Goal: Task Accomplishment & Management: Complete application form

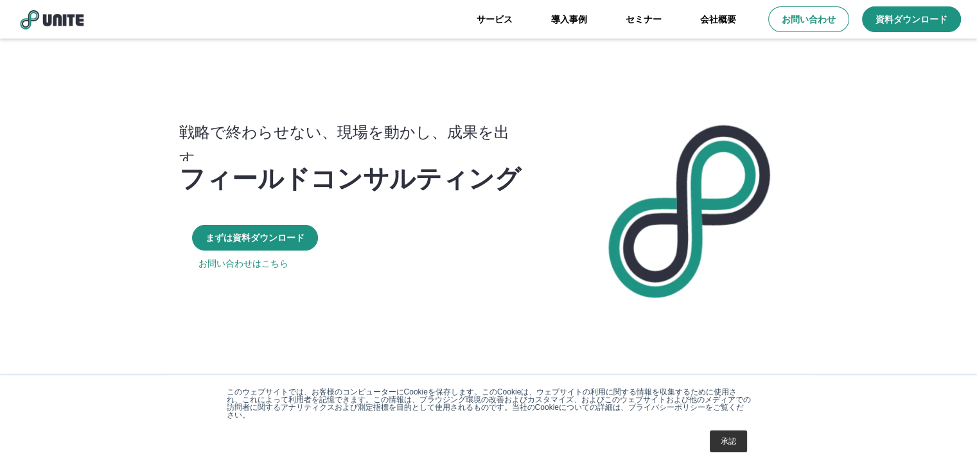
drag, startPoint x: 816, startPoint y: 24, endPoint x: 788, endPoint y: 4, distance: 34.0
click at [816, 24] on p "お問い合わせ" at bounding box center [808, 19] width 54 height 13
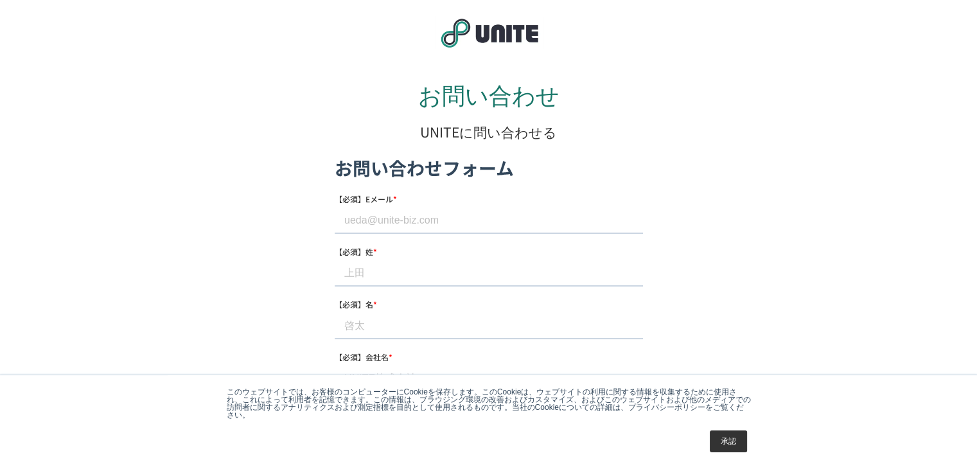
click at [383, 213] on input "【必須】Eメール *" at bounding box center [488, 220] width 308 height 26
type input "[EMAIL_ADDRESS][DOMAIN_NAME]"
click at [392, 280] on input "【必須】姓 *" at bounding box center [488, 273] width 308 height 26
type input "海発"
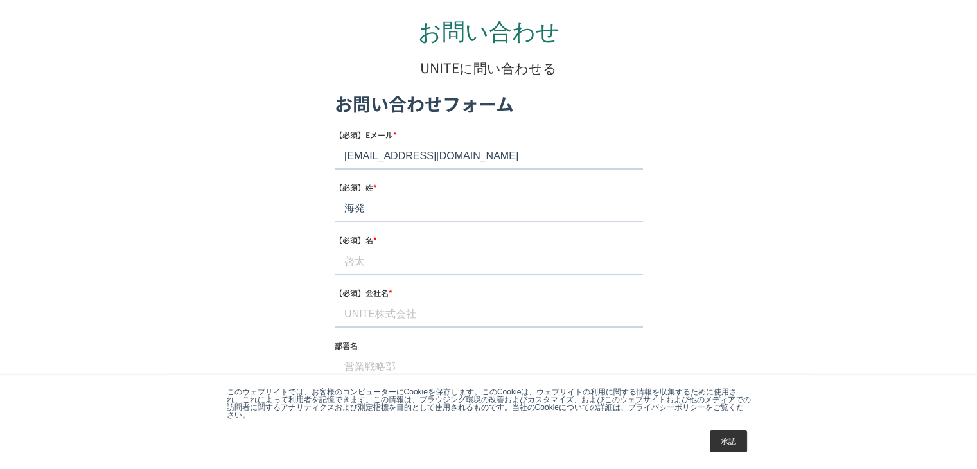
click at [383, 255] on input "【必須】名 *" at bounding box center [488, 261] width 308 height 26
type input "[PERSON_NAME]"
click at [420, 304] on input "【必須】会社名 *" at bounding box center [488, 314] width 308 height 26
type input "REVOLVER合同会社"
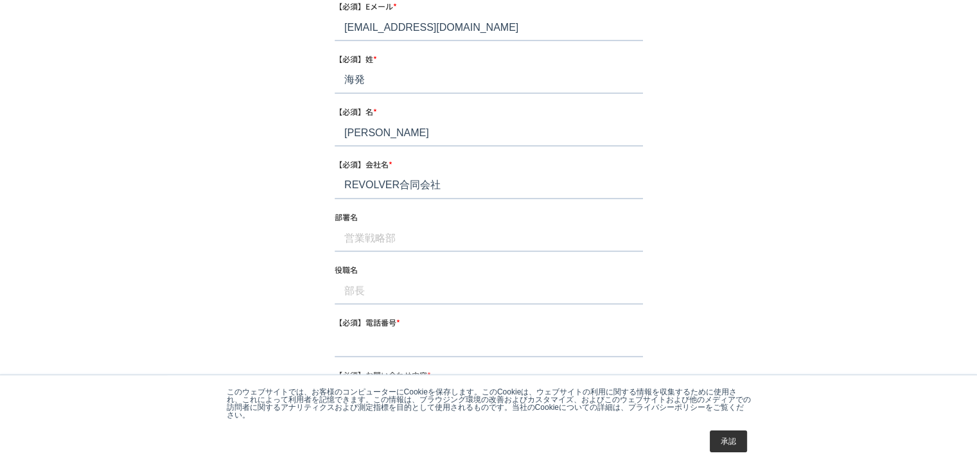
click at [381, 238] on input "部署名" at bounding box center [488, 239] width 308 height 26
type input "営業部"
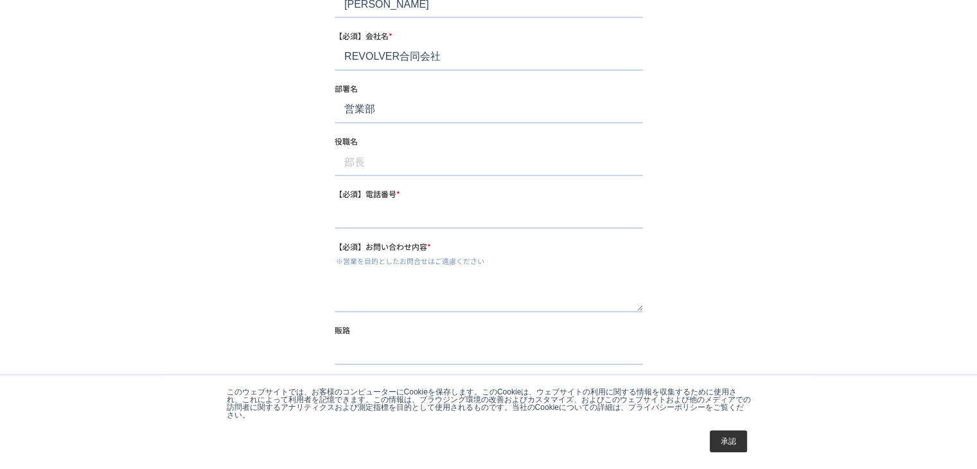
drag, startPoint x: 383, startPoint y: 222, endPoint x: 385, endPoint y: 215, distance: 7.3
click at [383, 222] on input "【必須】電話番号 *" at bounding box center [488, 216] width 308 height 26
drag, startPoint x: 361, startPoint y: 216, endPoint x: 295, endPoint y: 230, distance: 67.5
click at [334, 230] on html "お問い合わせフォーム 【必須】Eメール * [EMAIL_ADDRESS][DOMAIN_NAME] 【必須】姓 * 海発 【必須】名 * [PERSON_N…" at bounding box center [488, 213] width 308 height 758
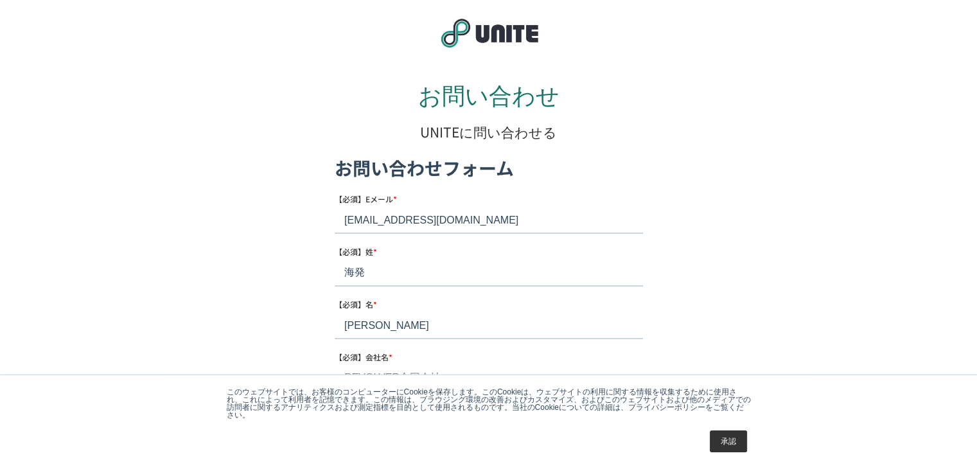
type input "05054694835"
